Goal: Communication & Community: Answer question/provide support

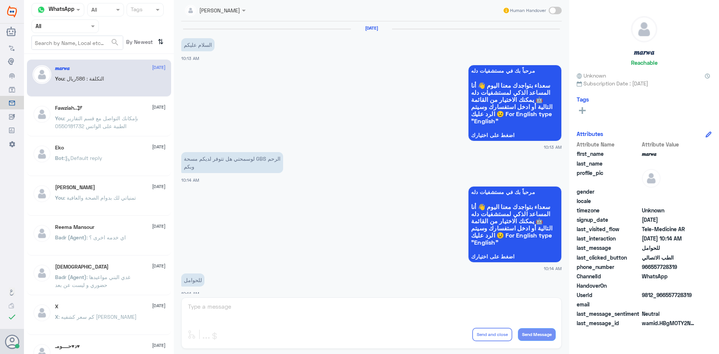
scroll to position [378, 0]
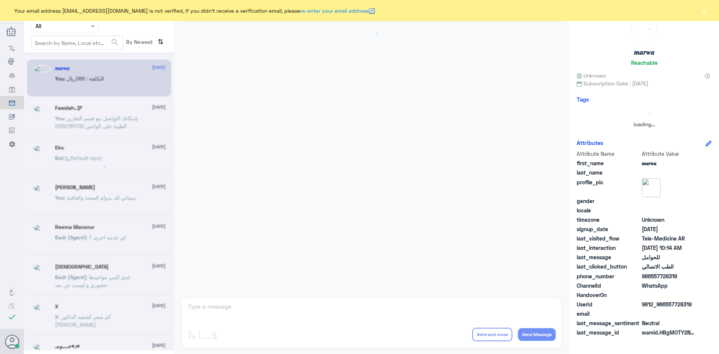
scroll to position [378, 0]
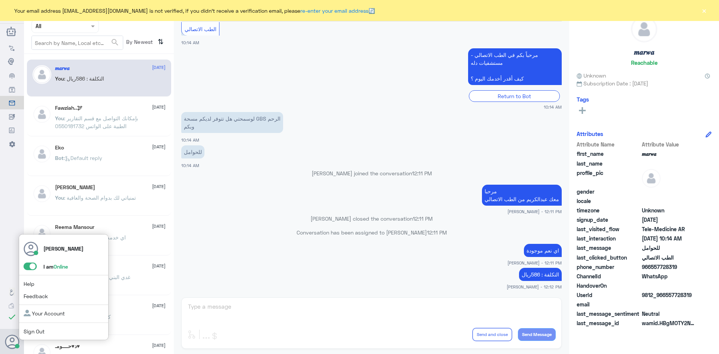
click at [28, 264] on span at bounding box center [30, 265] width 13 height 7
click at [0, 0] on input "checkbox" at bounding box center [0, 0] width 0 height 0
